Goal: Task Accomplishment & Management: Manage account settings

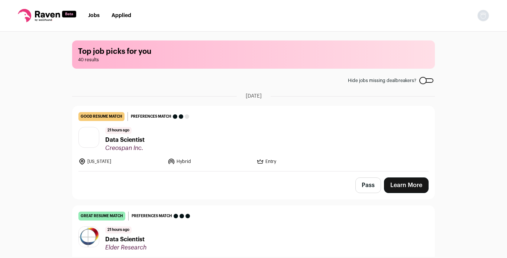
click at [485, 16] on img "Open dropdown" at bounding box center [483, 16] width 12 height 12
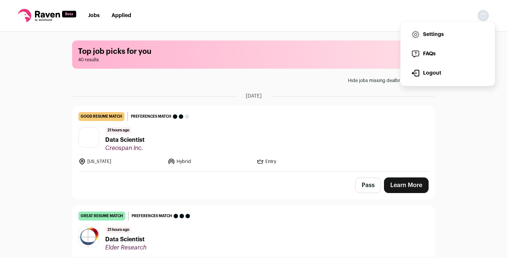
click at [453, 32] on link "Settings" at bounding box center [448, 35] width 82 height 18
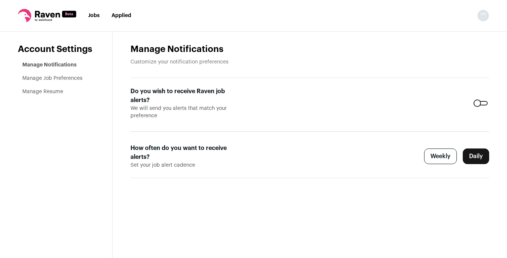
click at [481, 99] on form "Do you wish to receive Raven job alerts? We will send you alerts that match you…" at bounding box center [310, 128] width 359 height 100
click at [483, 102] on div at bounding box center [481, 103] width 14 height 4
